Goal: Find specific page/section: Find specific page/section

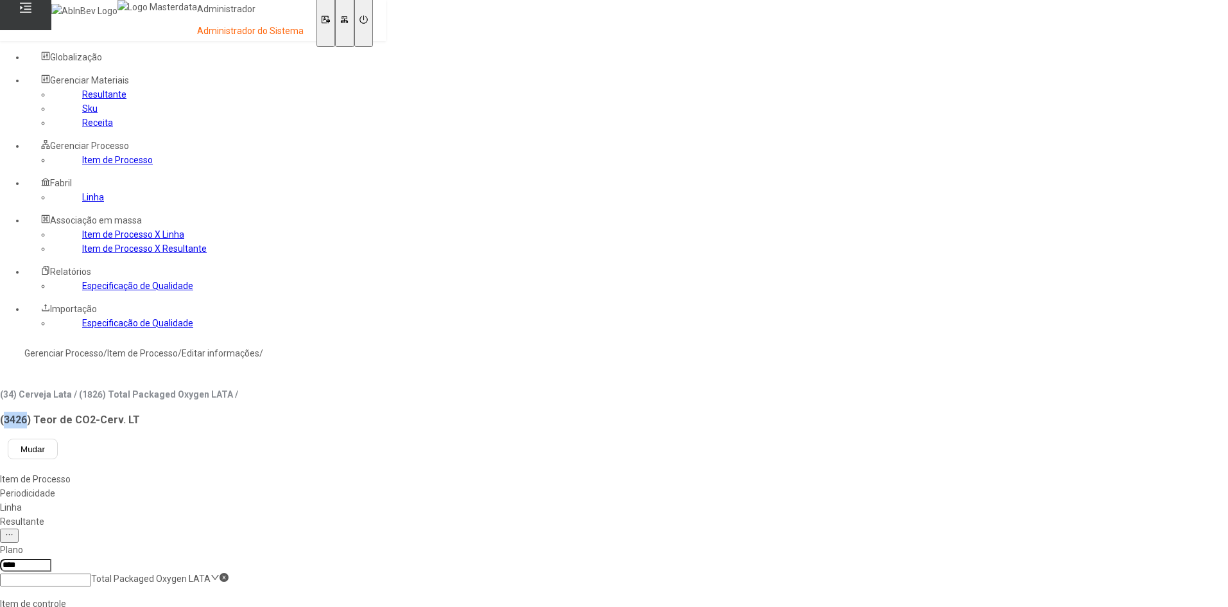
click at [195, 412] on h3 "(3426) Teor de CO2-Cerv. LT" at bounding box center [136, 420] width 272 height 17
drag, startPoint x: 185, startPoint y: 123, endPoint x: 215, endPoint y: 123, distance: 30.2
click at [215, 412] on h3 "(3426) Teor de CO2-Cerv. LT" at bounding box center [136, 420] width 272 height 17
click at [272, 412] on h3 "(3426) Teor de CO2-Cerv. LT" at bounding box center [136, 420] width 272 height 17
click at [270, 387] on h2 "(34) Cerveja Lata / (3348) Total Packaged Oxygen LATA Automático /" at bounding box center [145, 394] width 290 height 14
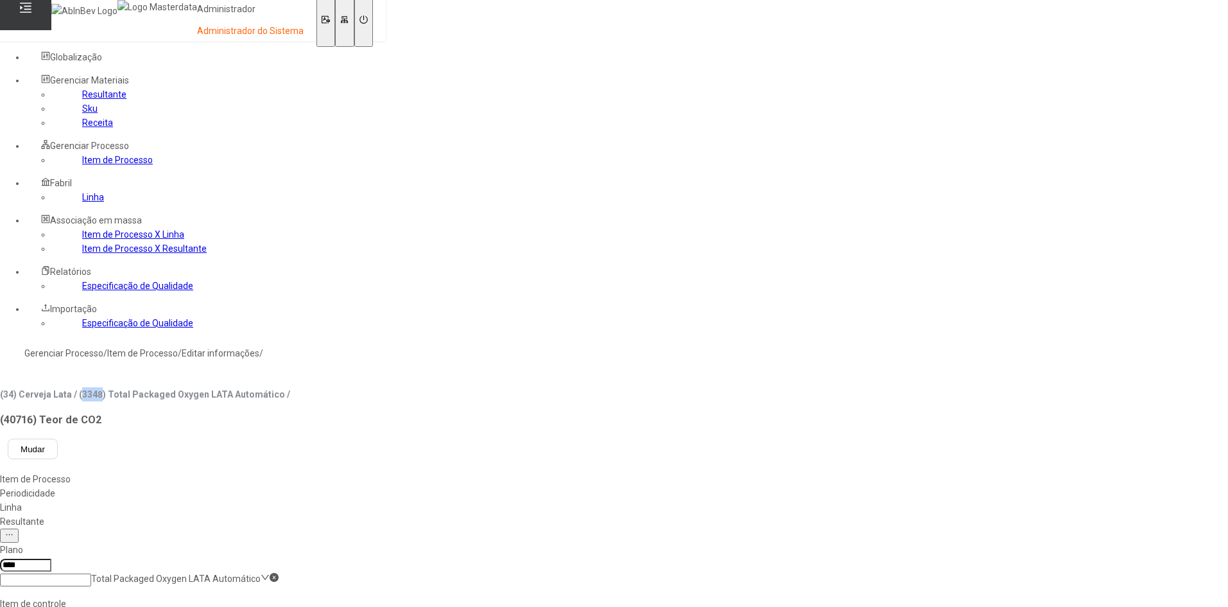
click at [270, 387] on h2 "(34) Cerveja Lata / (3348) Total Packaged Oxygen LATA Automático /" at bounding box center [145, 394] width 290 height 14
click at [197, 412] on h3 "(40716) Teor de CO2" at bounding box center [145, 420] width 290 height 17
click at [193, 412] on h3 "(3426) Teor de CO2-Cerv. LT" at bounding box center [136, 420] width 272 height 17
